Goal: Task Accomplishment & Management: Use online tool/utility

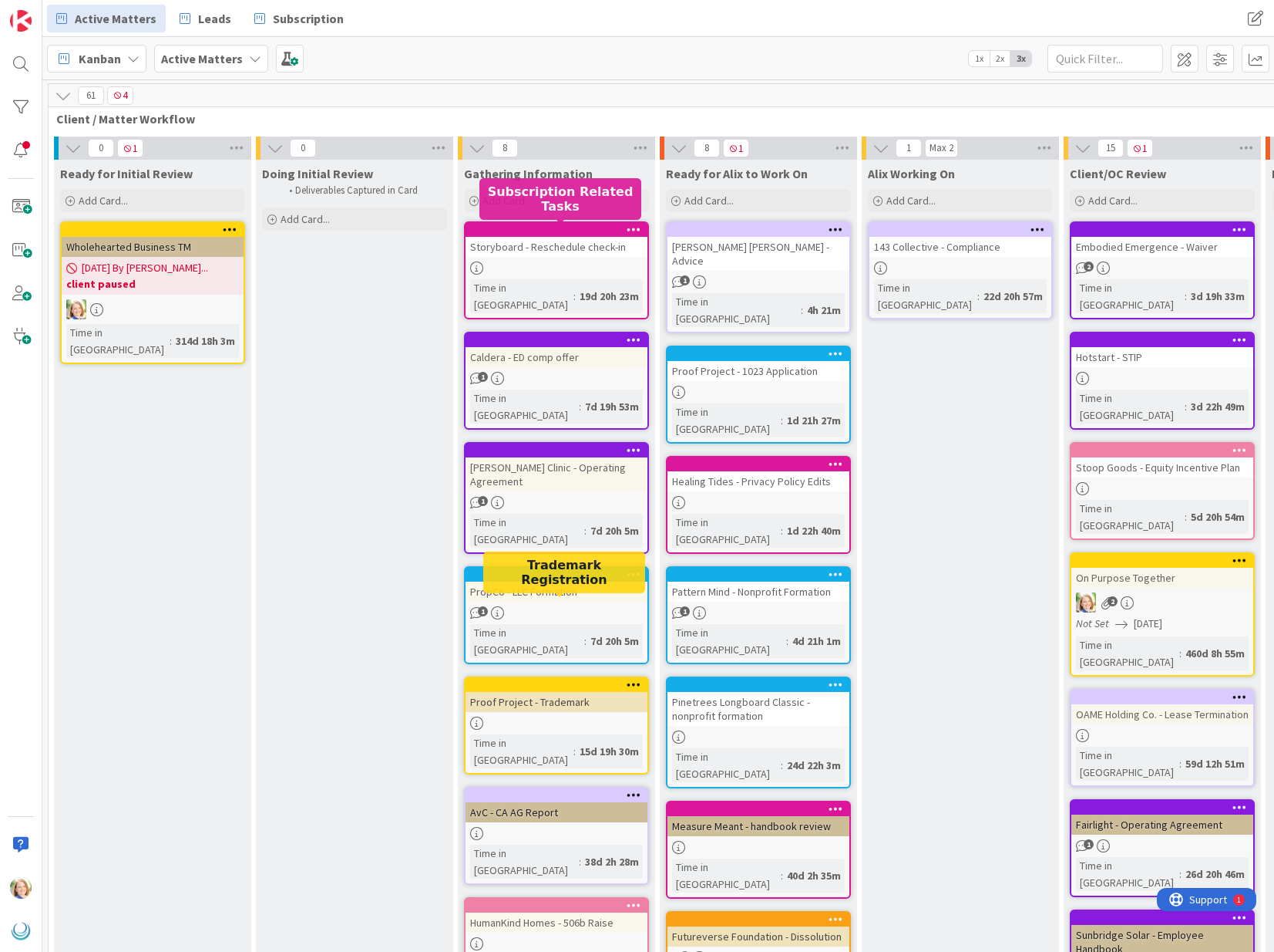
click at [560, 233] on div at bounding box center [560, 230] width 175 height 11
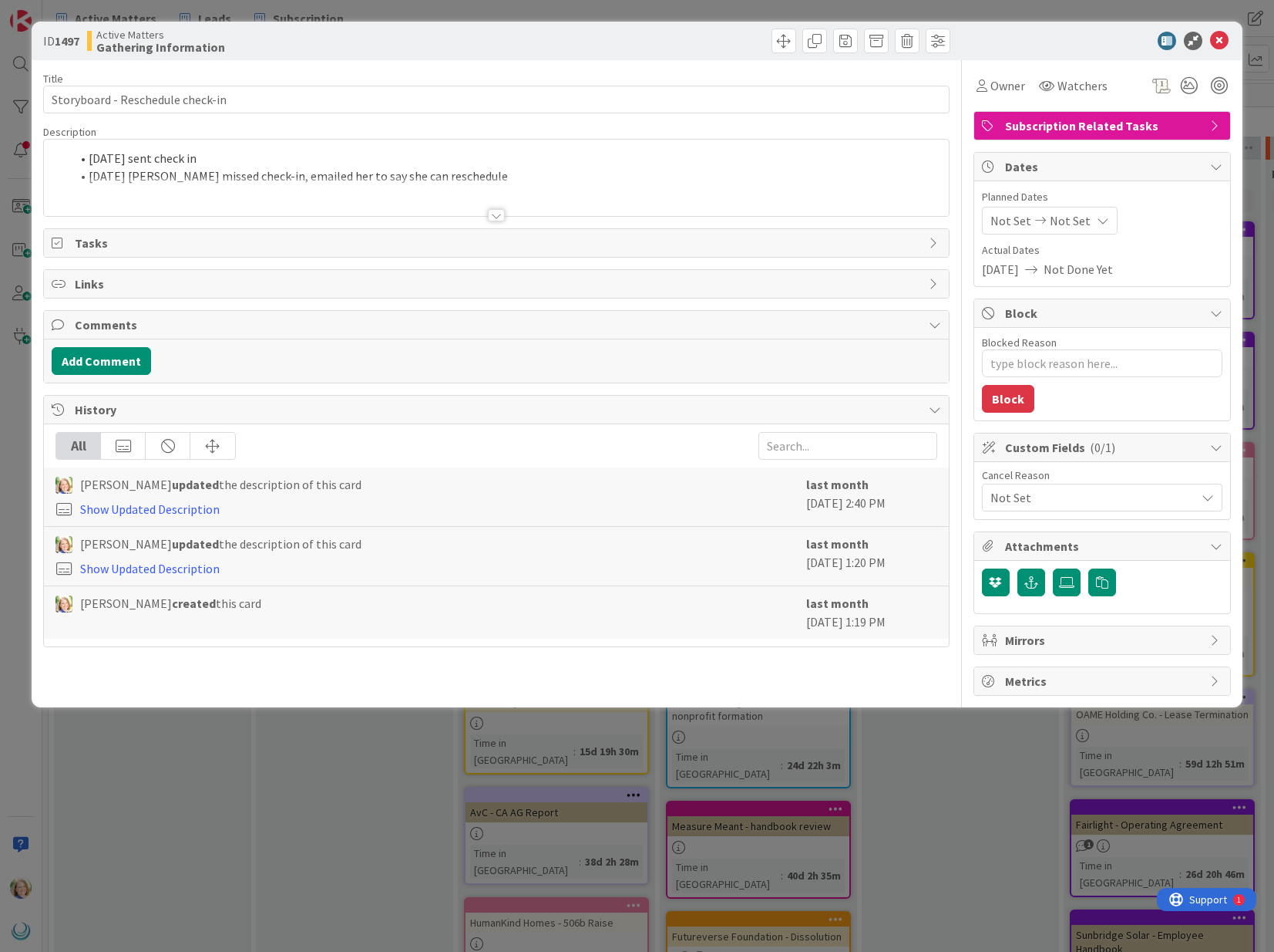
type textarea "x"
click at [89, 157] on span at bounding box center [89, 158] width 0 height 18
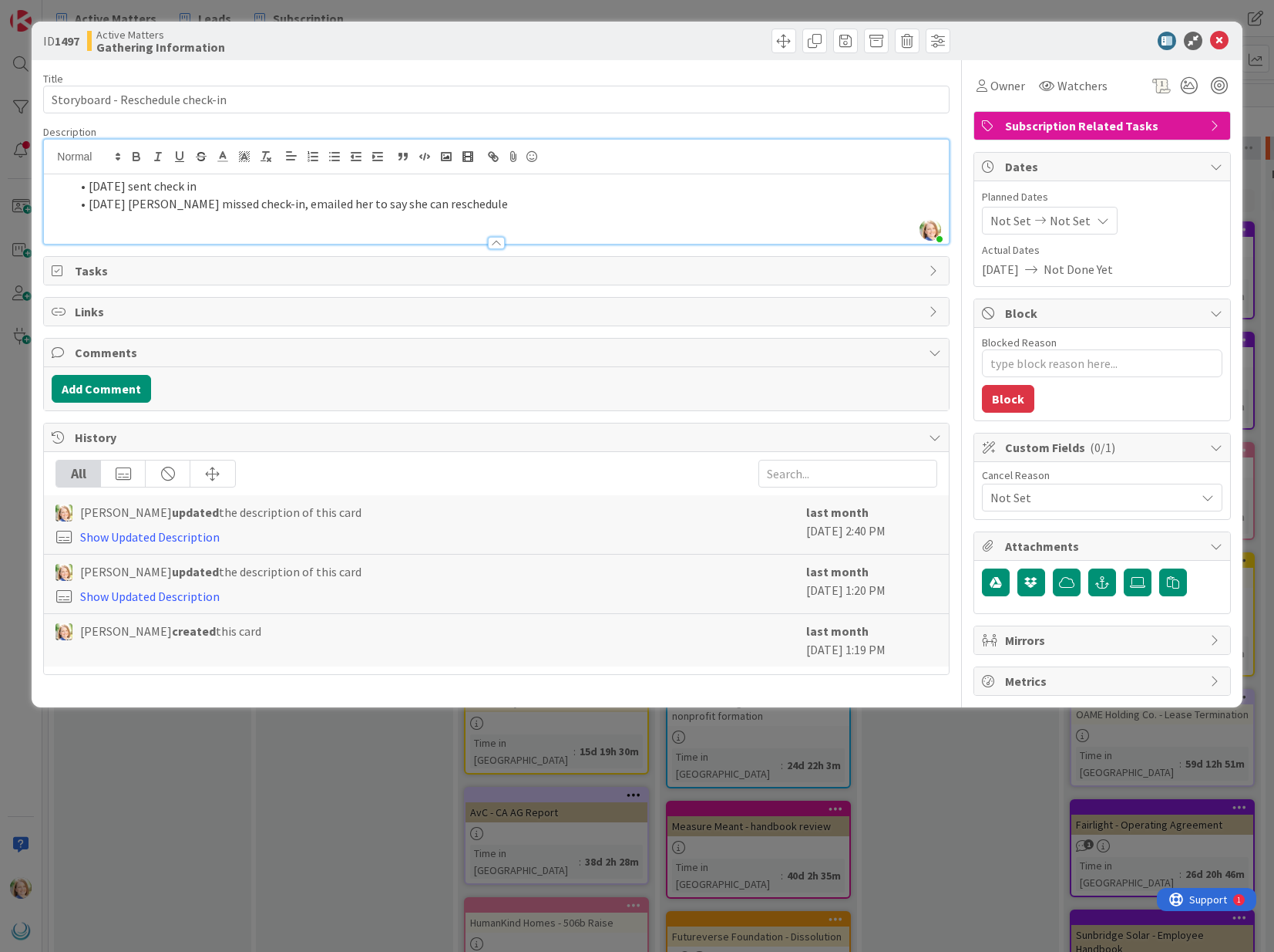
click at [90, 188] on li "[DATE] sent check in" at bounding box center [505, 186] width 871 height 18
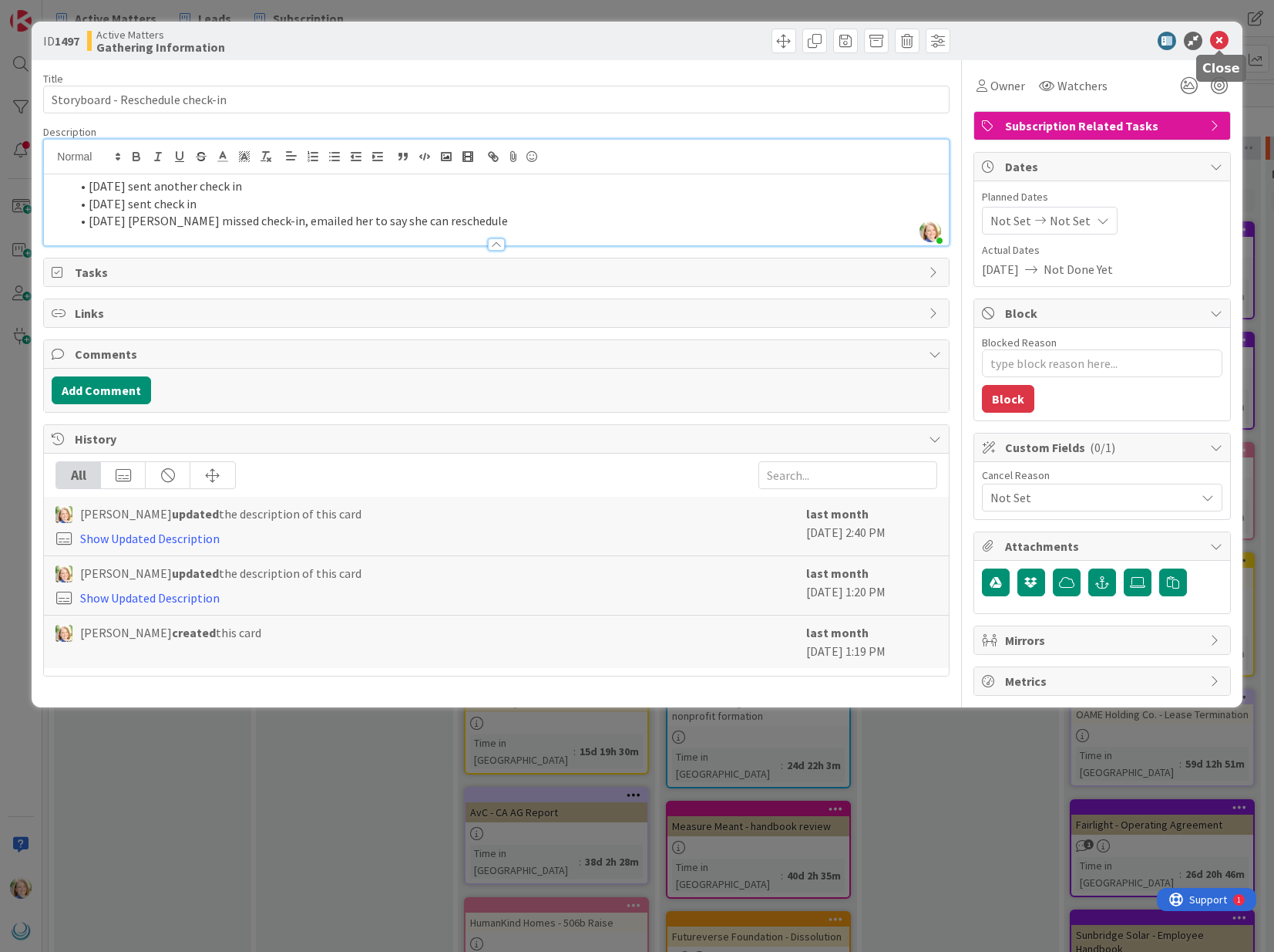
click at [1220, 42] on icon at bounding box center [1220, 41] width 18 height 18
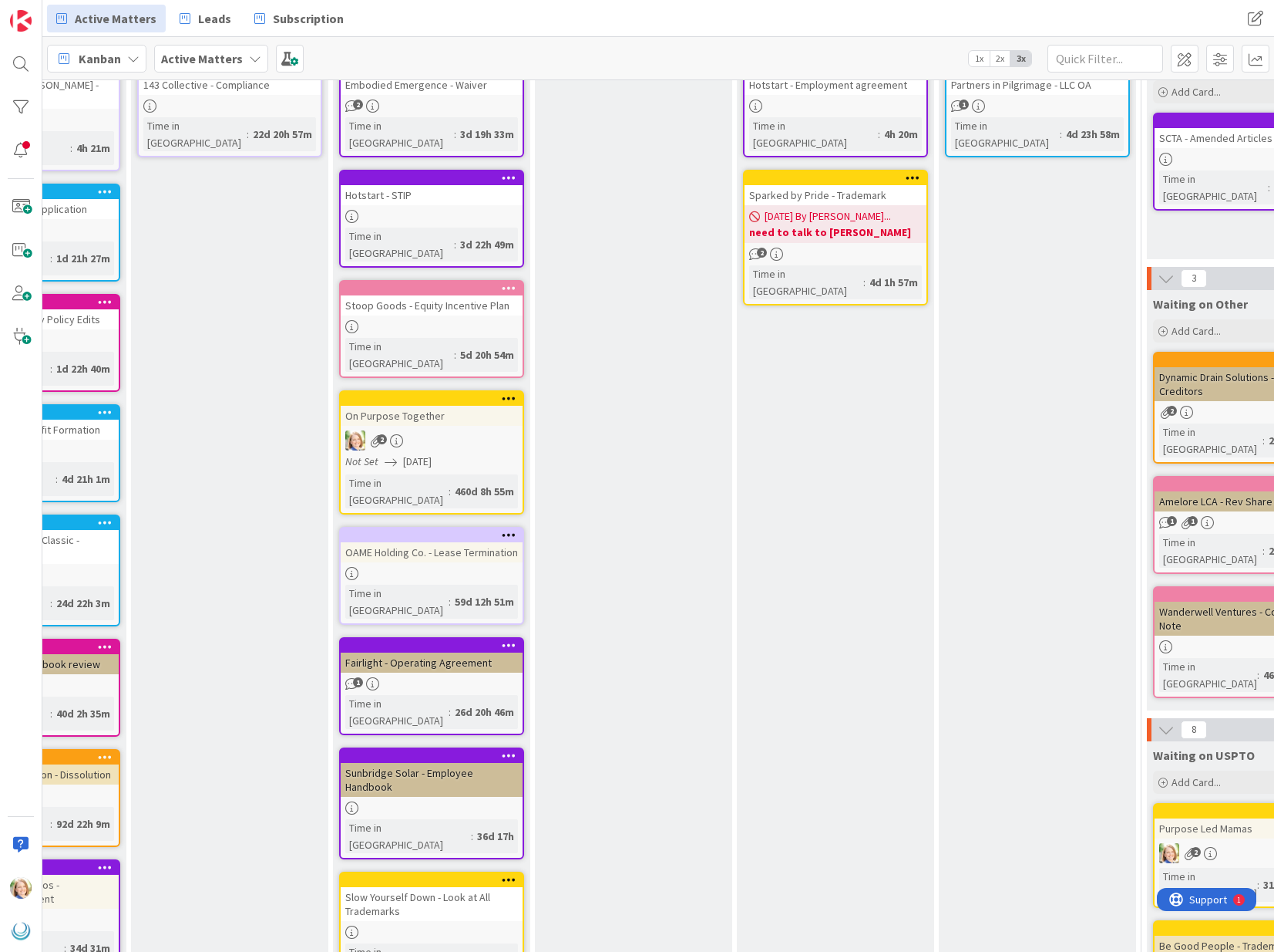
scroll to position [0, 731]
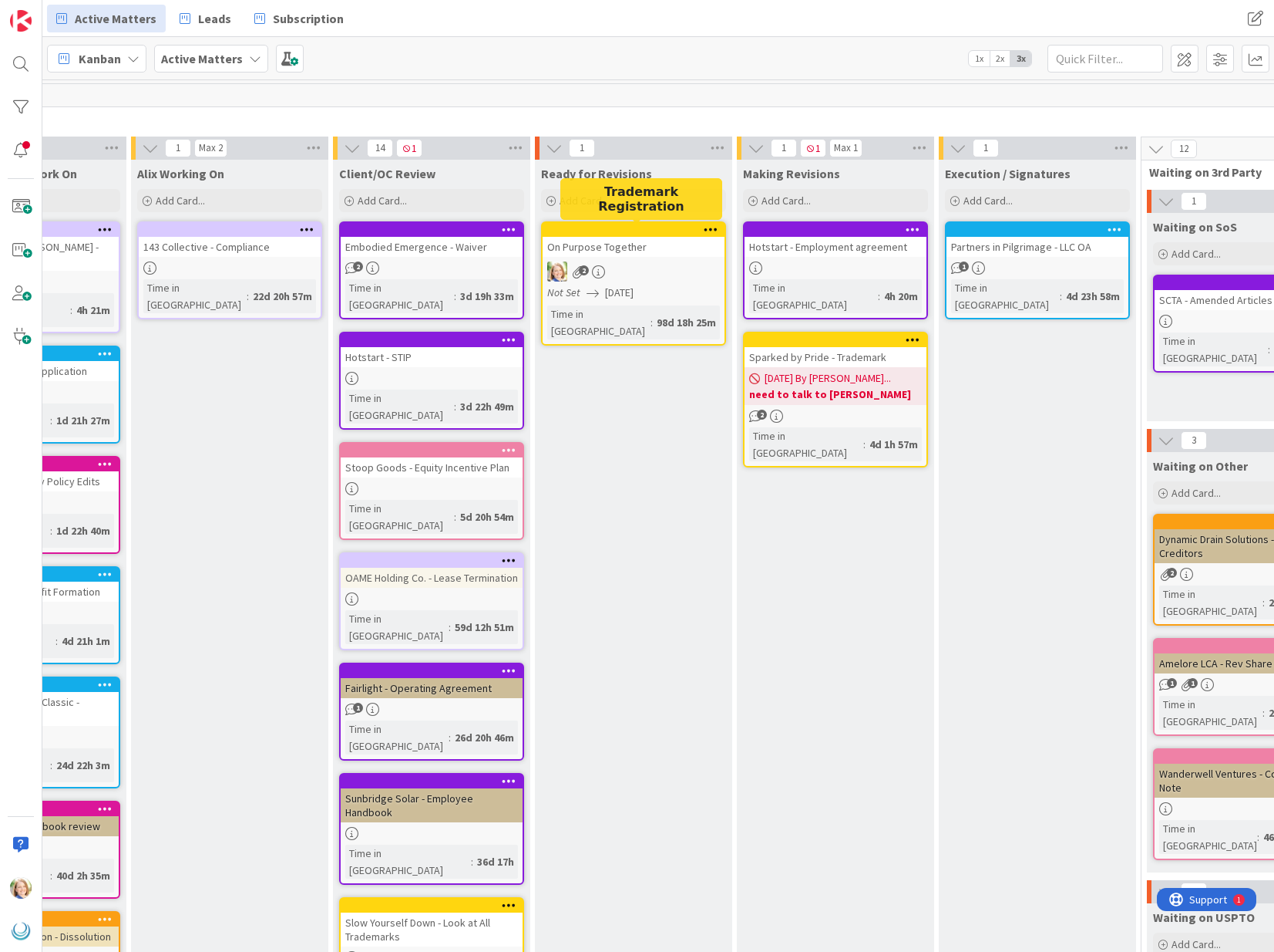
click at [608, 232] on div at bounding box center [637, 230] width 175 height 11
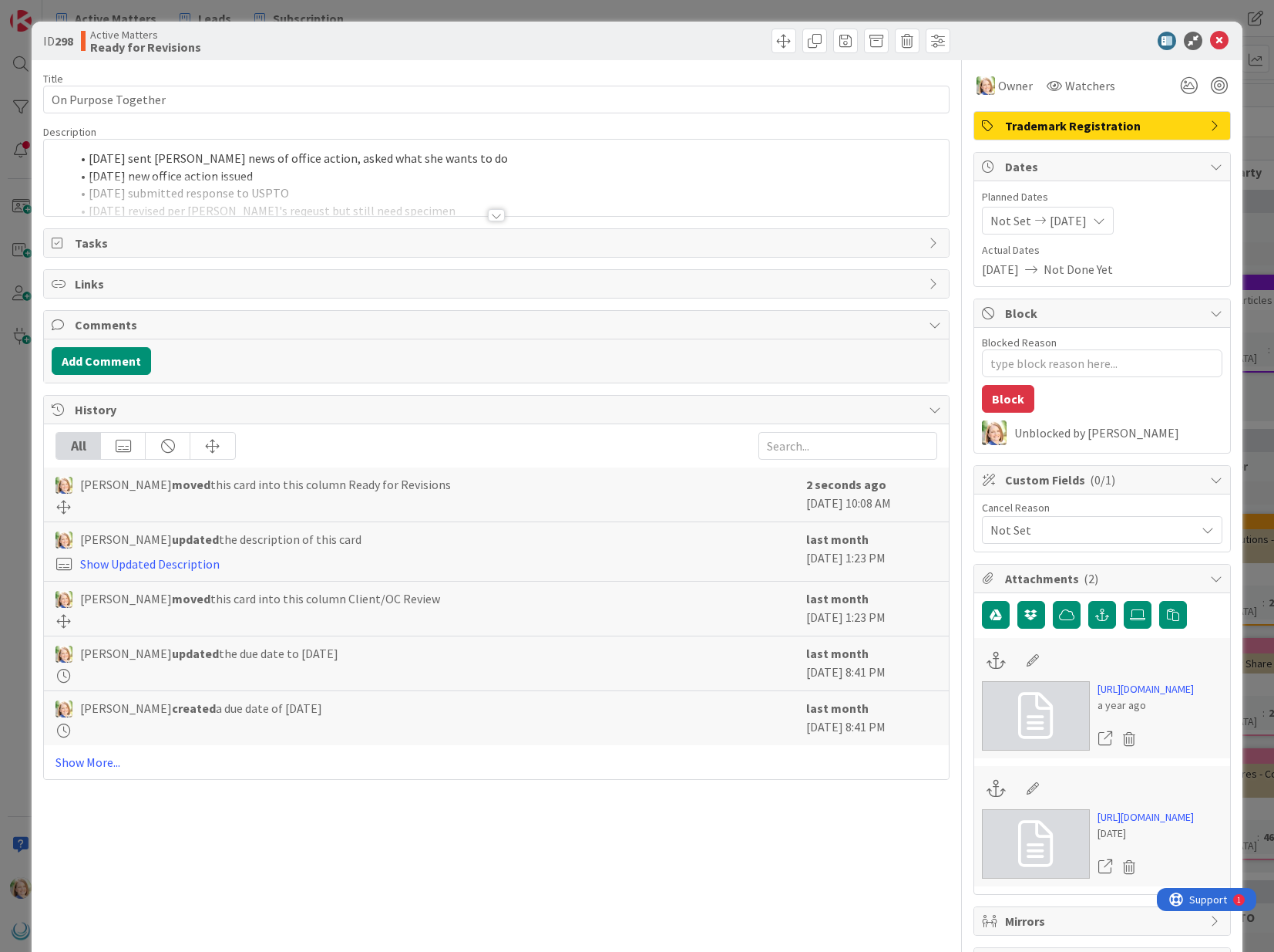
type textarea "x"
click at [87, 162] on div "[DATE] sent [PERSON_NAME] news of office action, asked what she wants to do [DA…" at bounding box center [497, 177] width 905 height 77
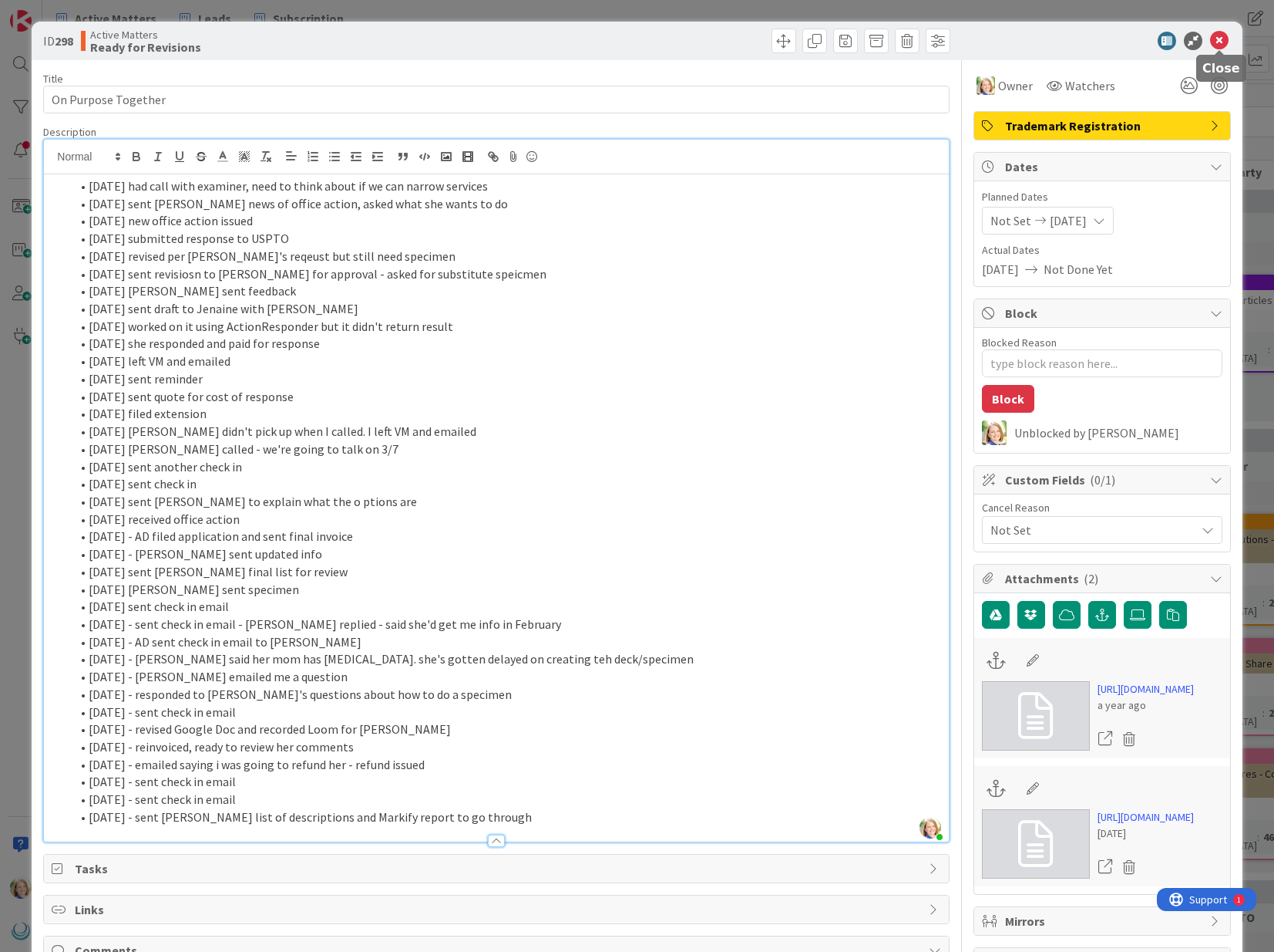
click at [1222, 39] on icon at bounding box center [1220, 41] width 18 height 18
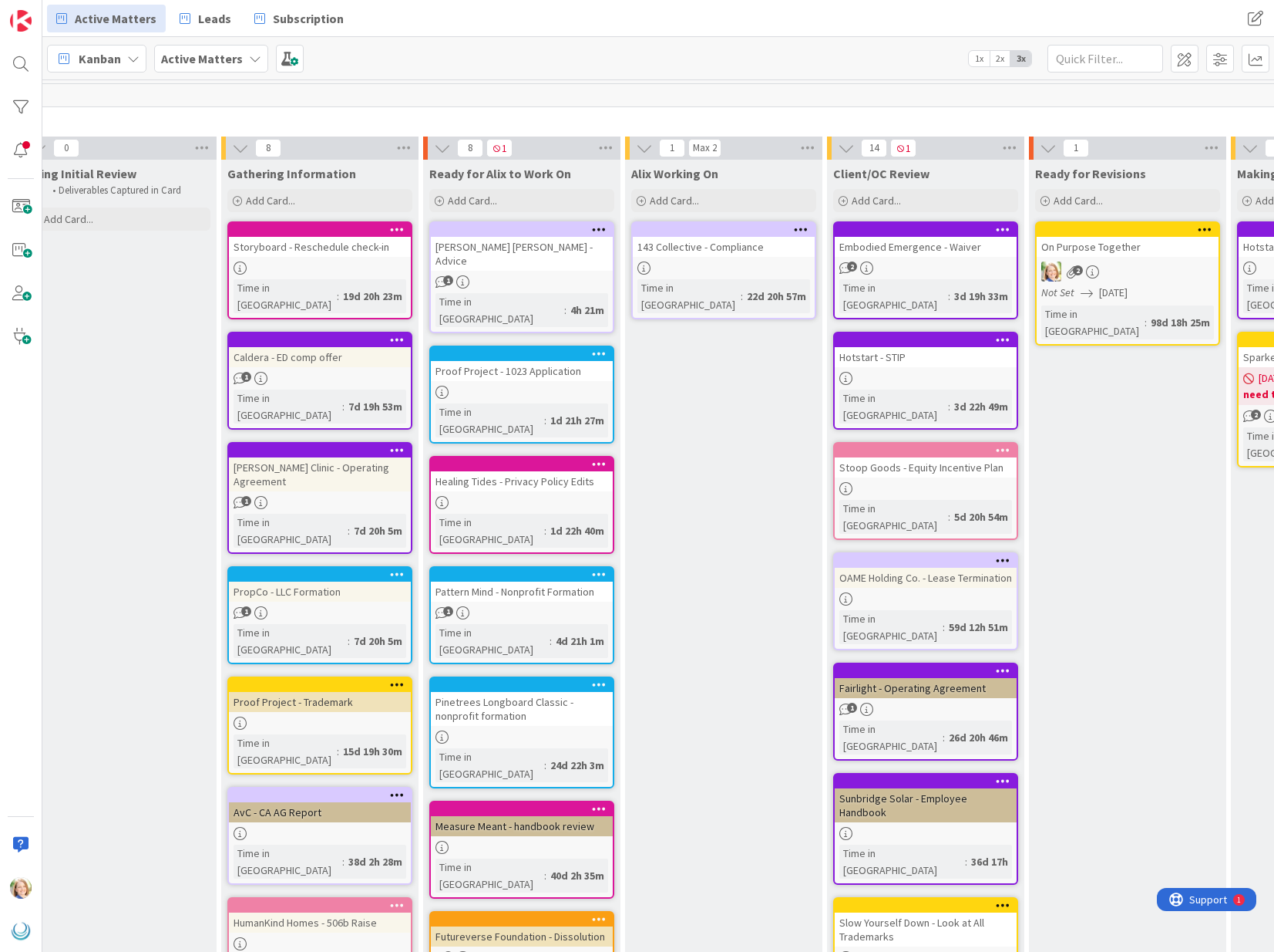
scroll to position [0, 148]
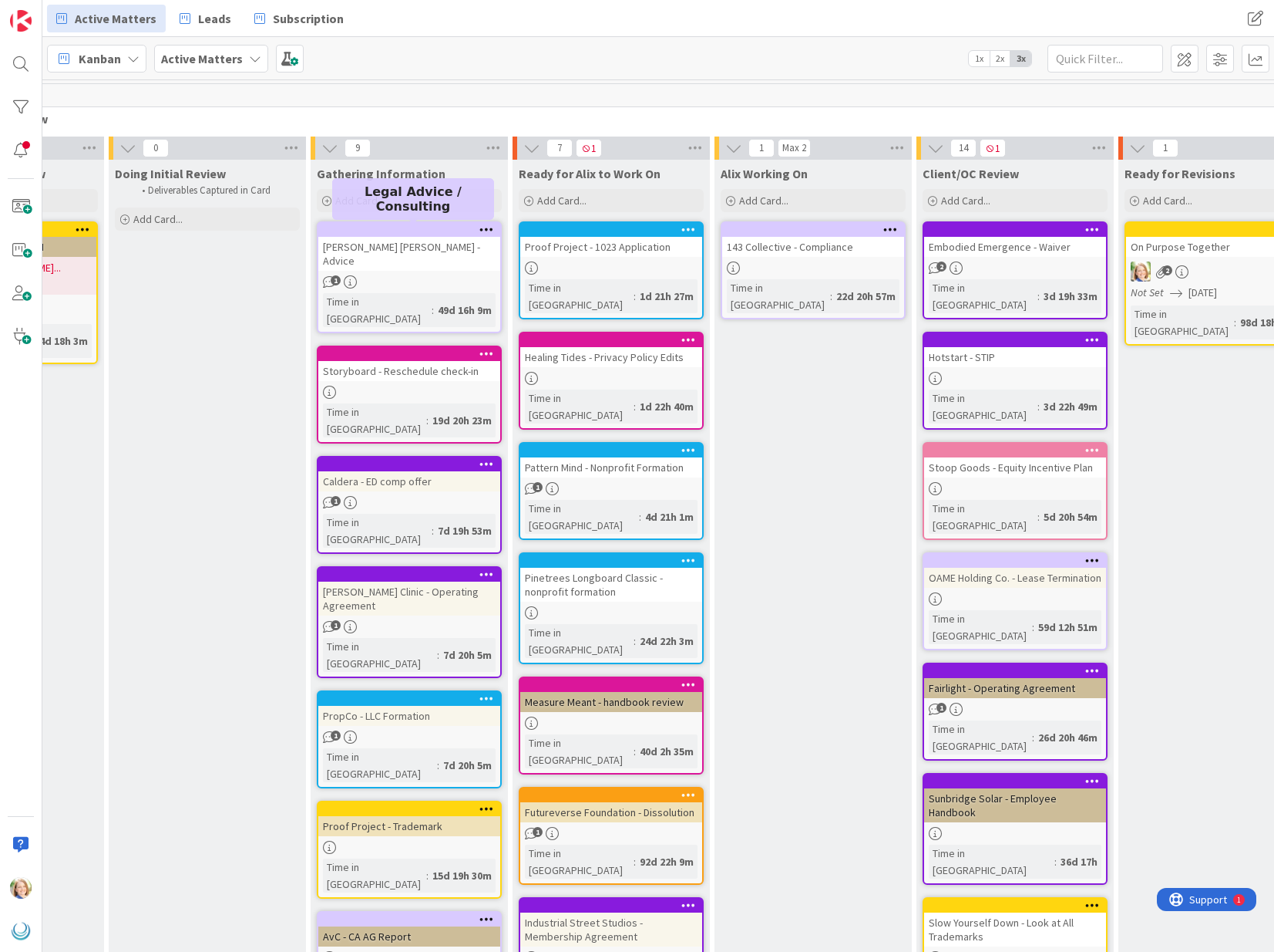
click at [380, 229] on div at bounding box center [413, 230] width 175 height 11
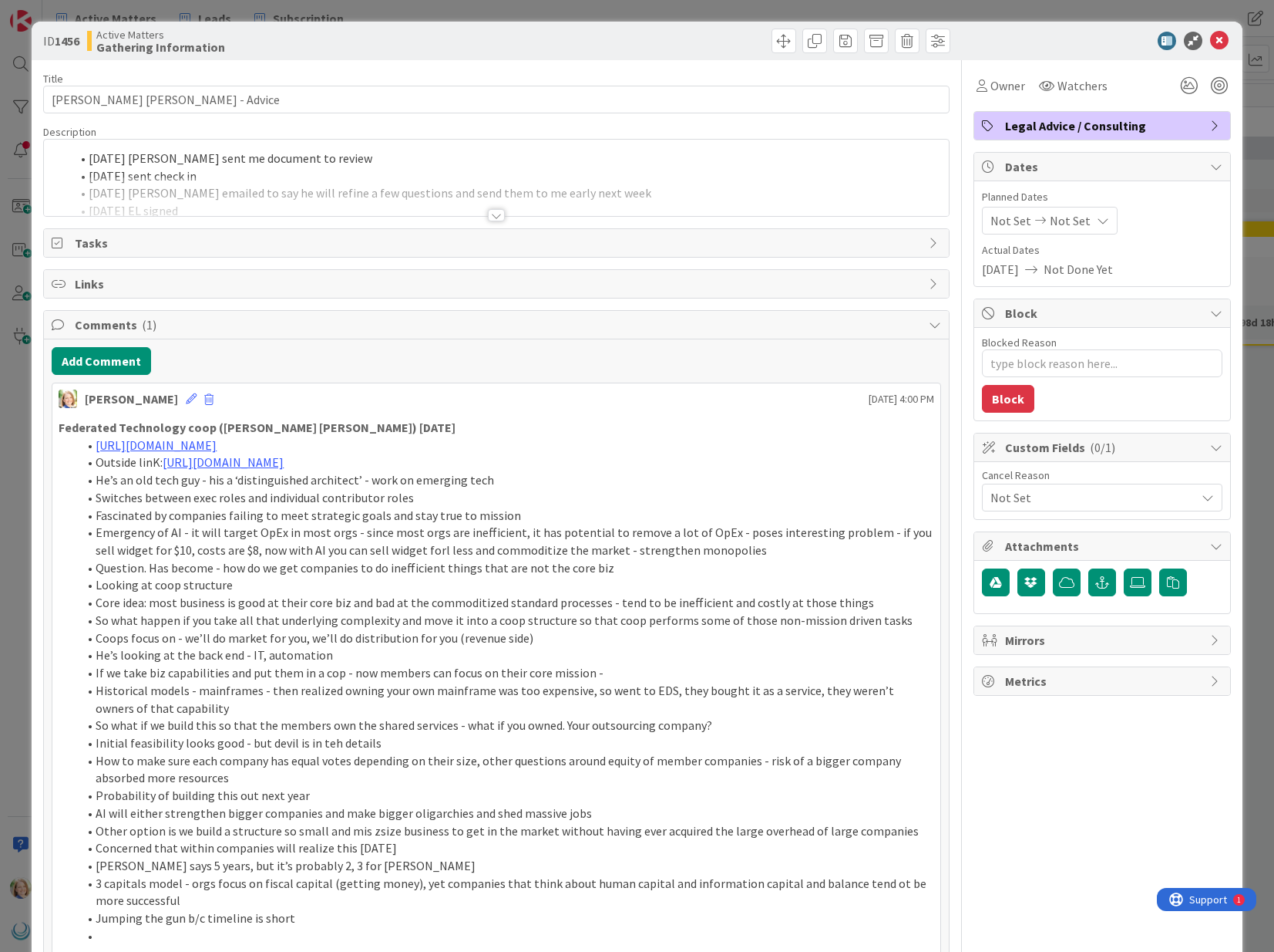
type textarea "x"
click at [87, 161] on div "[PERSON_NAME] just joined [DATE] [PERSON_NAME] sent me document to review [DATE…" at bounding box center [497, 177] width 905 height 77
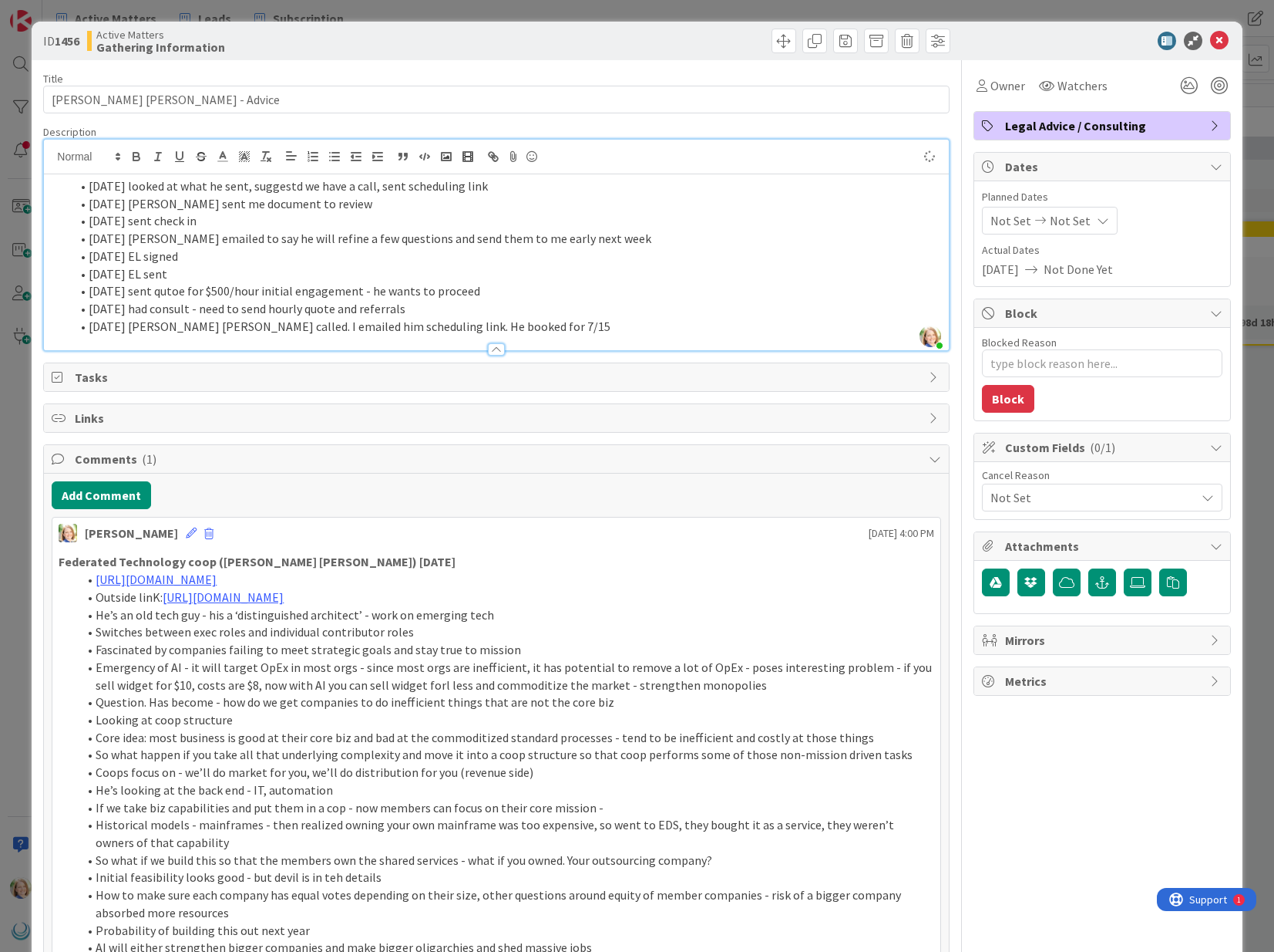
type textarea "x"
click at [1222, 42] on icon at bounding box center [1220, 41] width 18 height 18
